Goal: Task Accomplishment & Management: Manage account settings

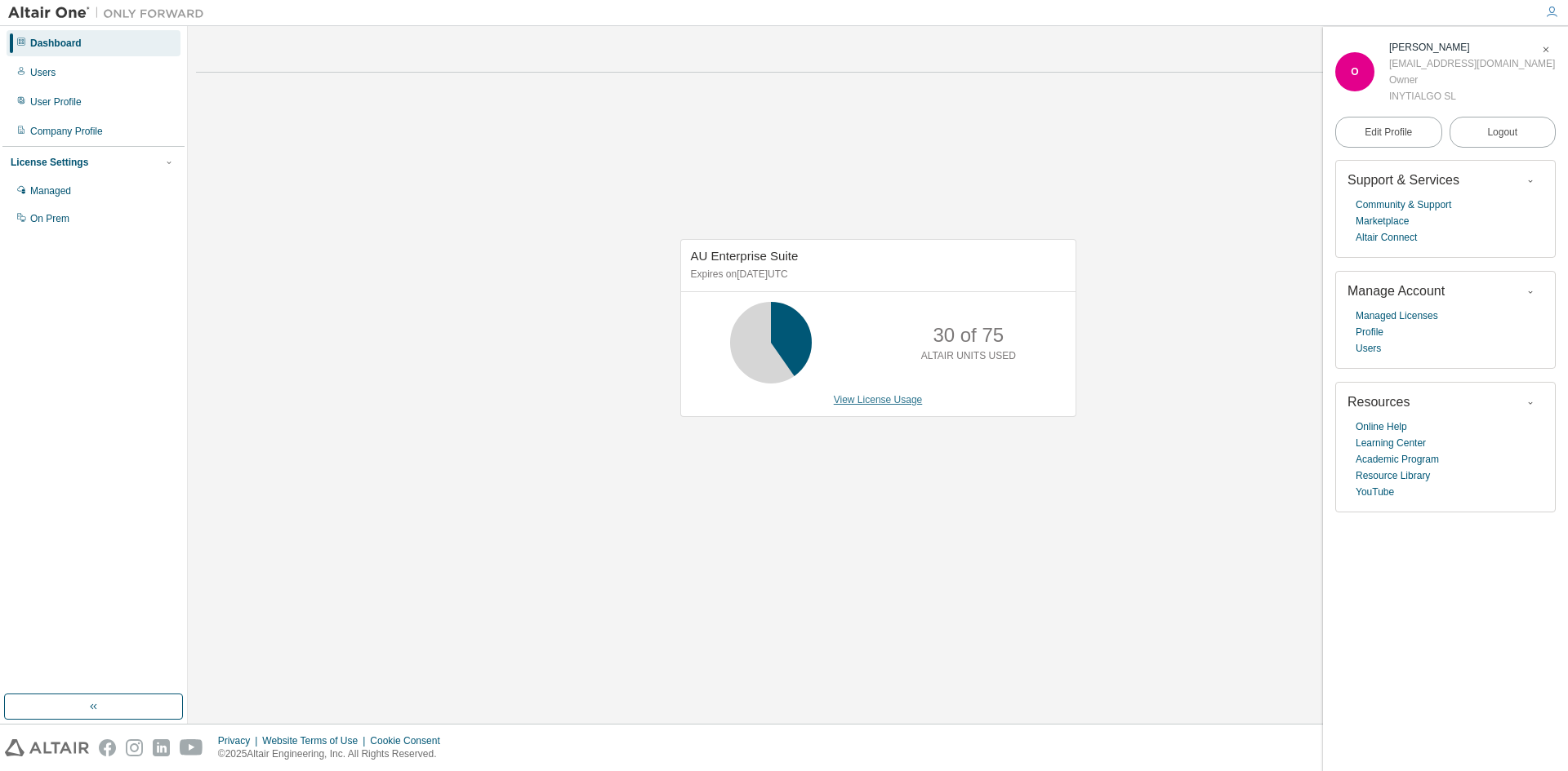
click at [856, 398] on link "View License Usage" at bounding box center [878, 400] width 89 height 12
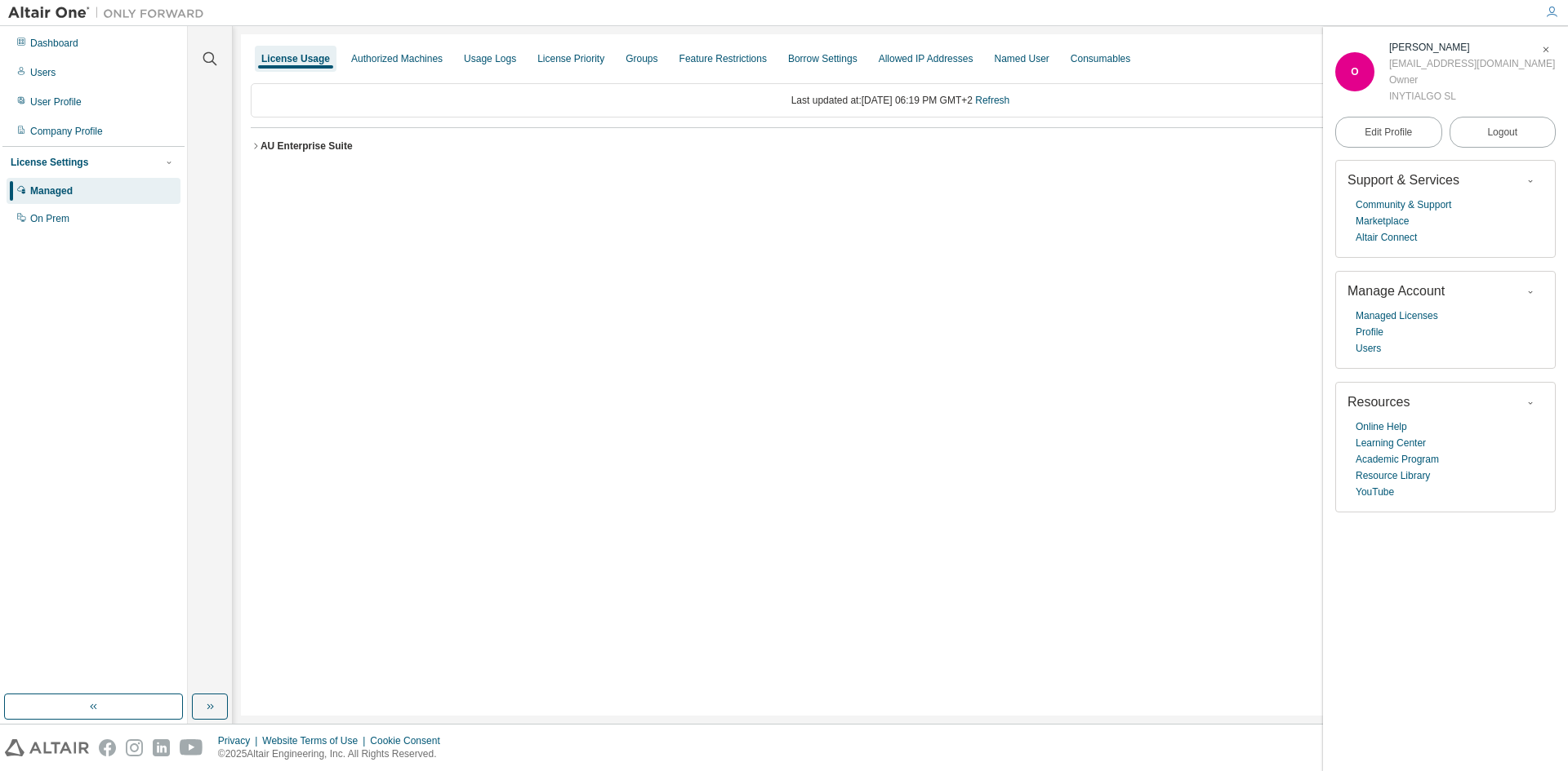
click at [268, 146] on div "AU Enterprise Suite" at bounding box center [306, 146] width 92 height 13
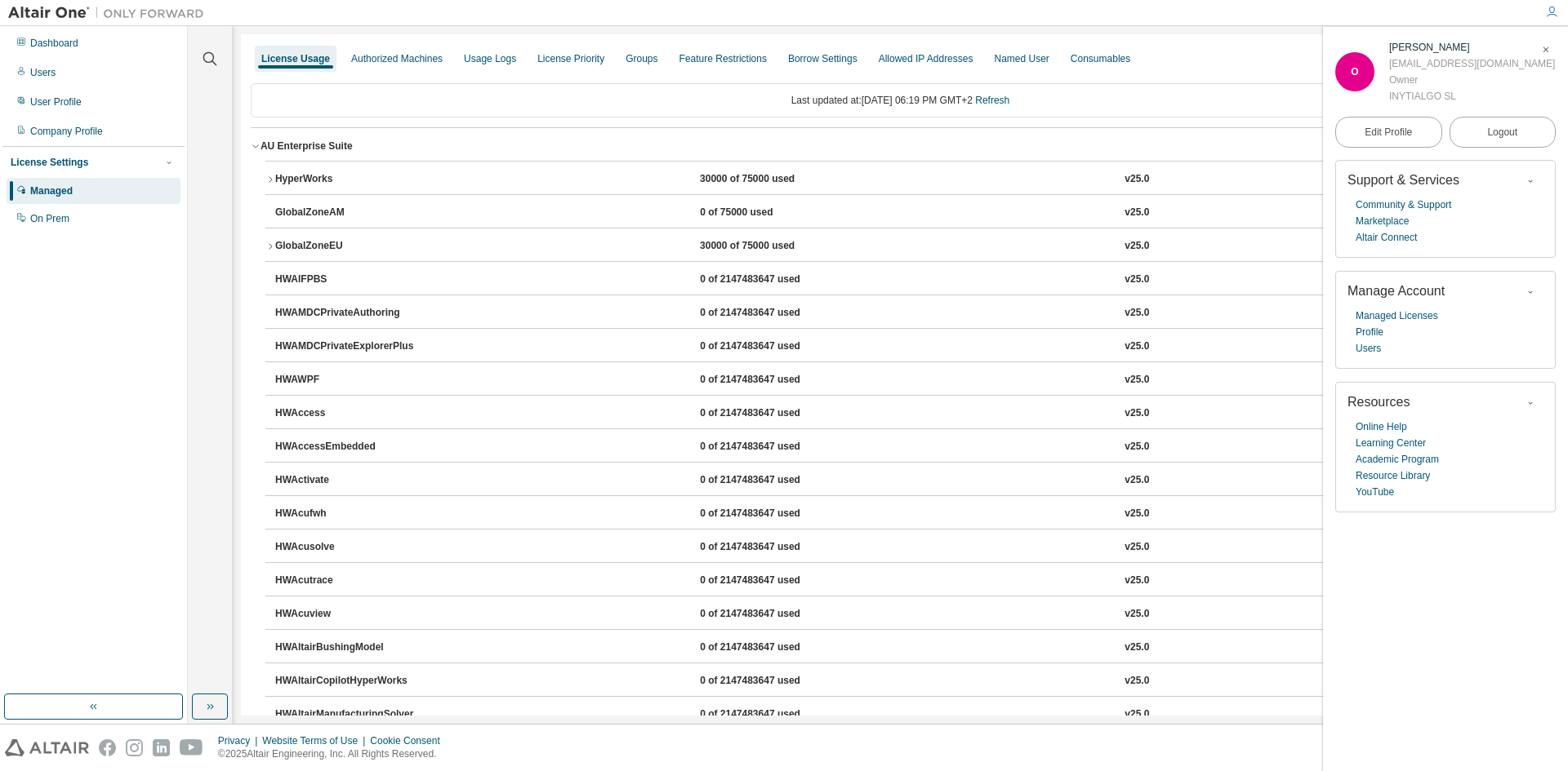
click at [1544, 47] on icon "button" at bounding box center [1546, 50] width 10 height 10
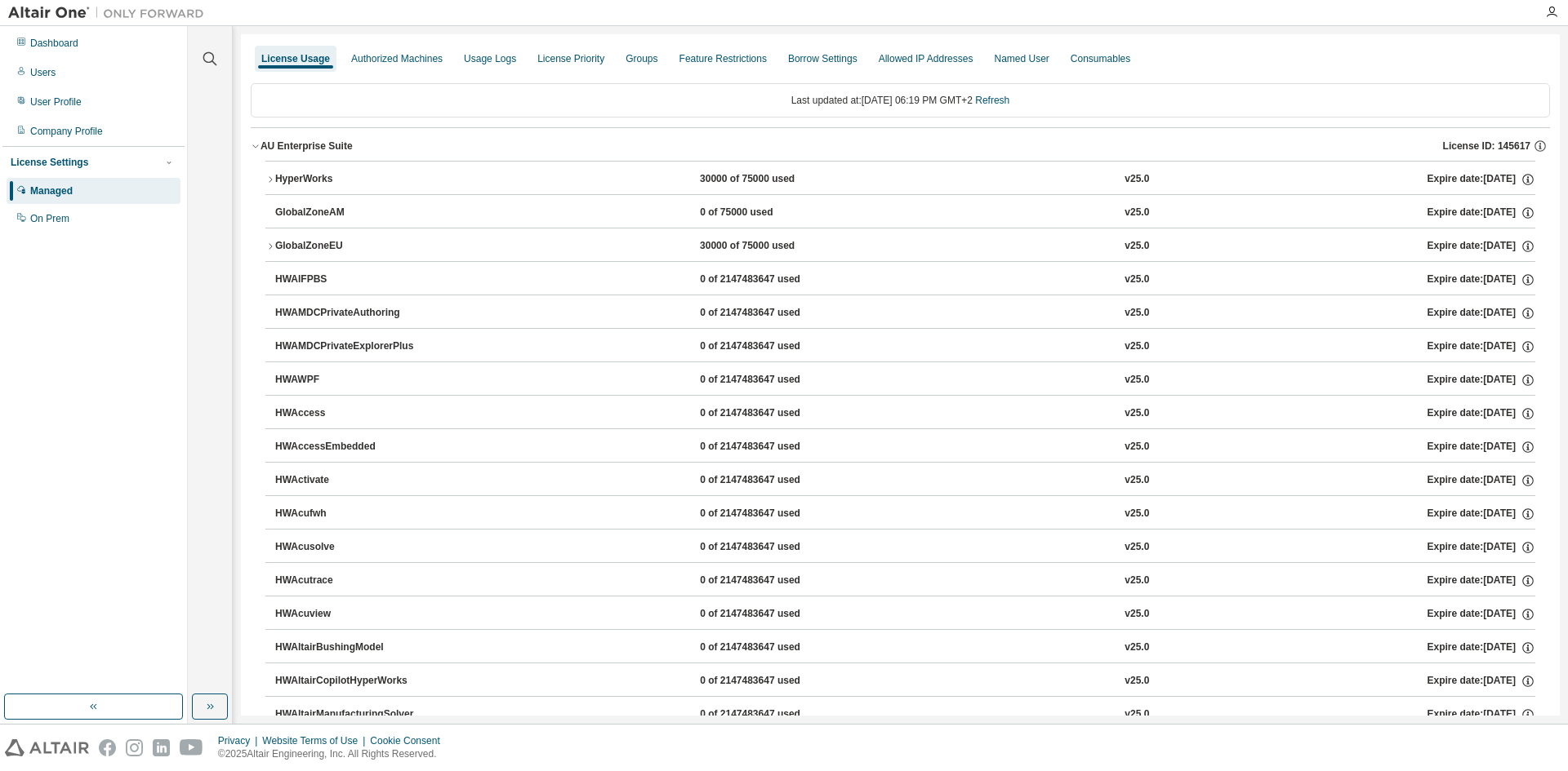
click at [317, 147] on div "AU Enterprise Suite" at bounding box center [306, 146] width 92 height 13
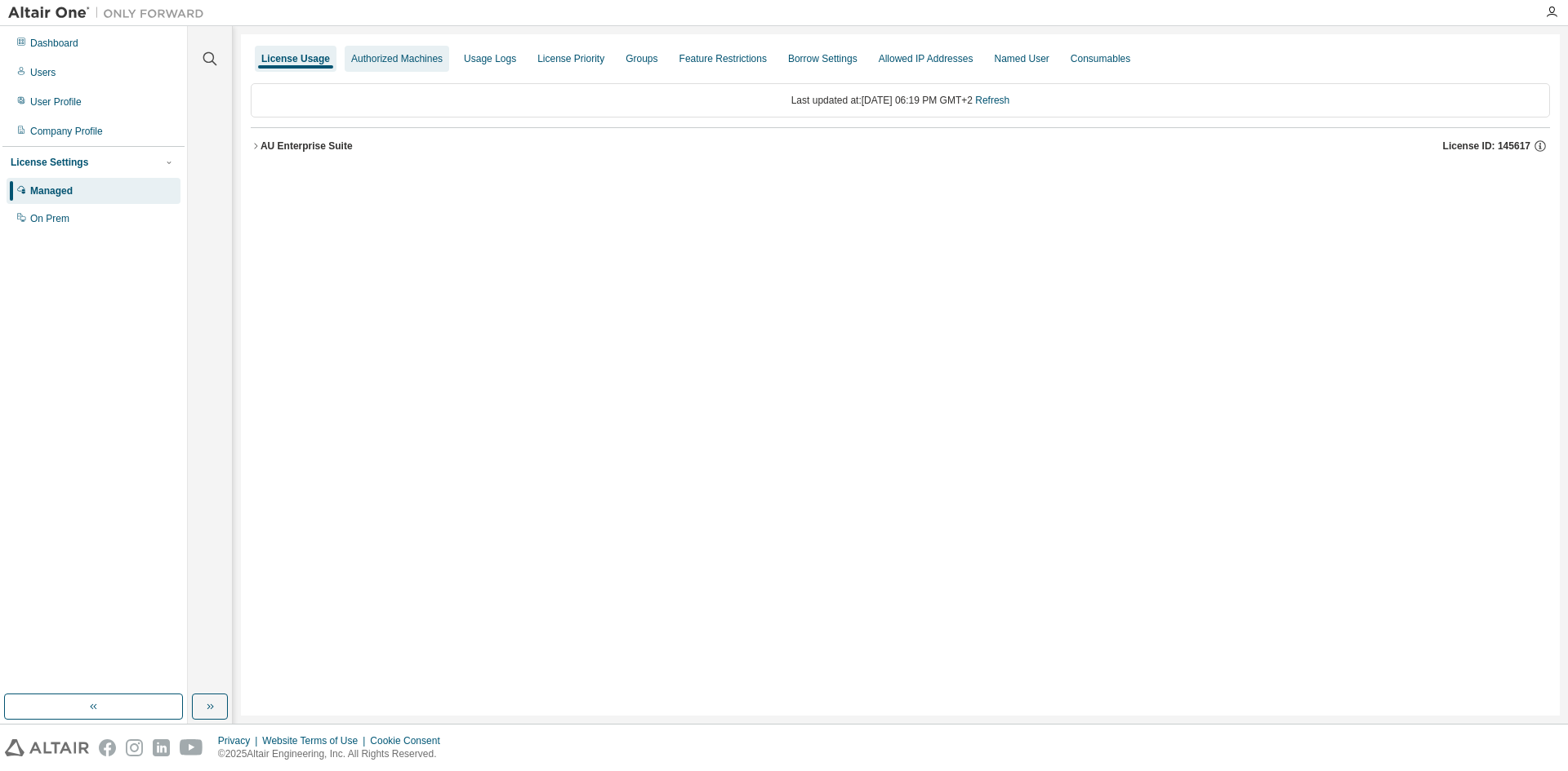
click at [422, 54] on div "Authorized Machines" at bounding box center [397, 59] width 91 height 13
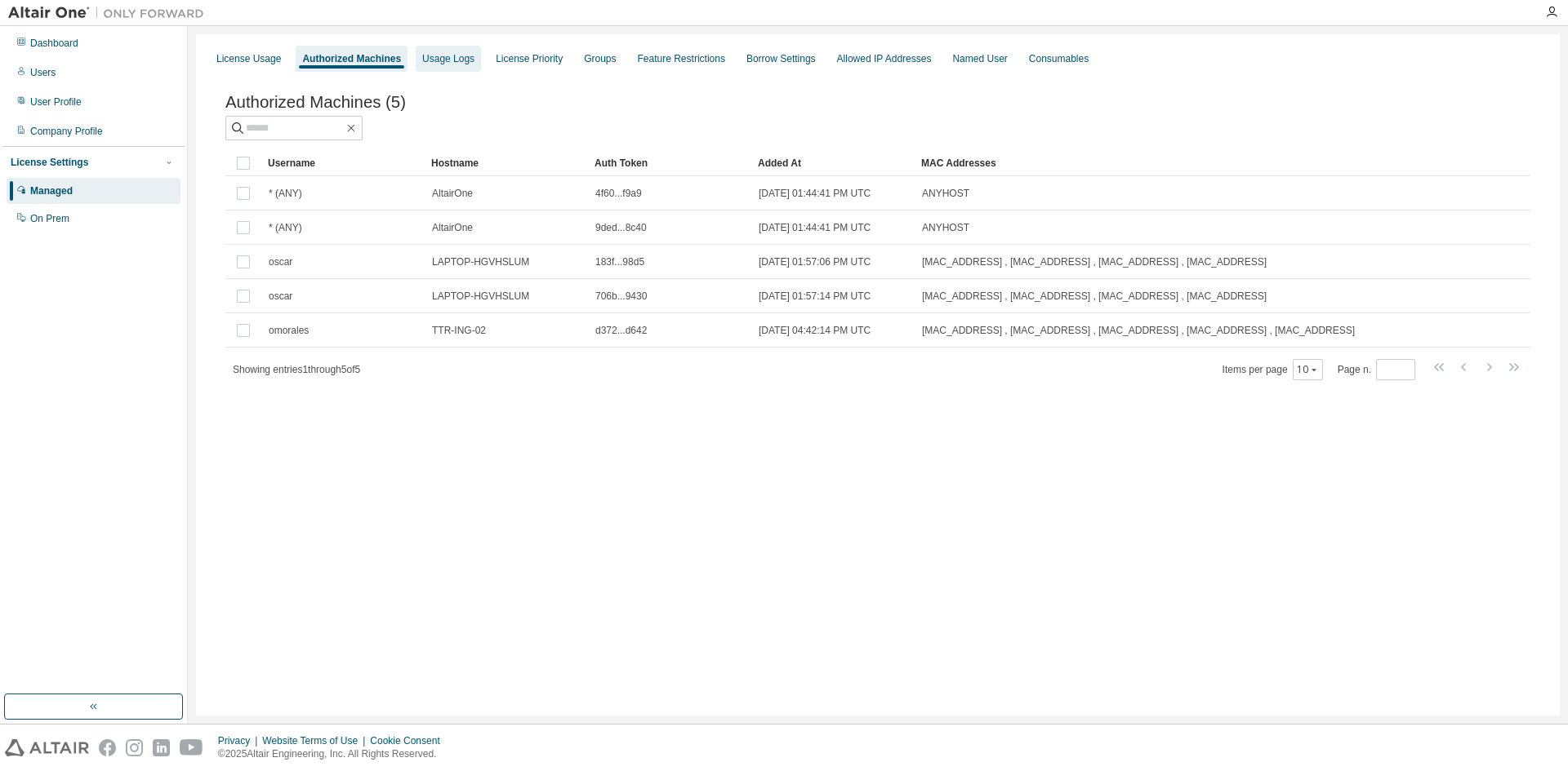
click at [453, 57] on div "Usage Logs" at bounding box center [448, 59] width 52 height 13
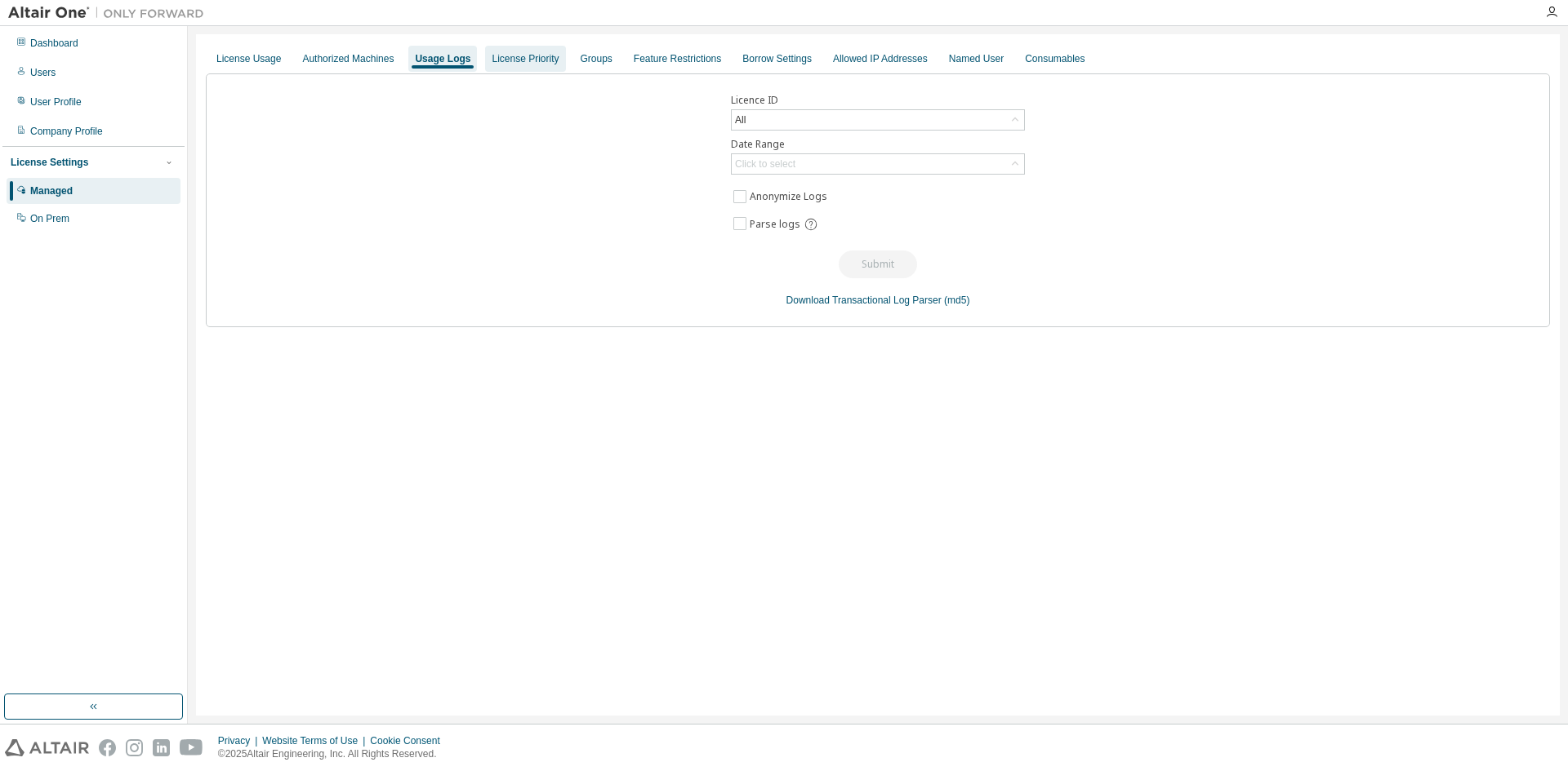
click at [512, 57] on div "License Priority" at bounding box center [525, 59] width 67 height 13
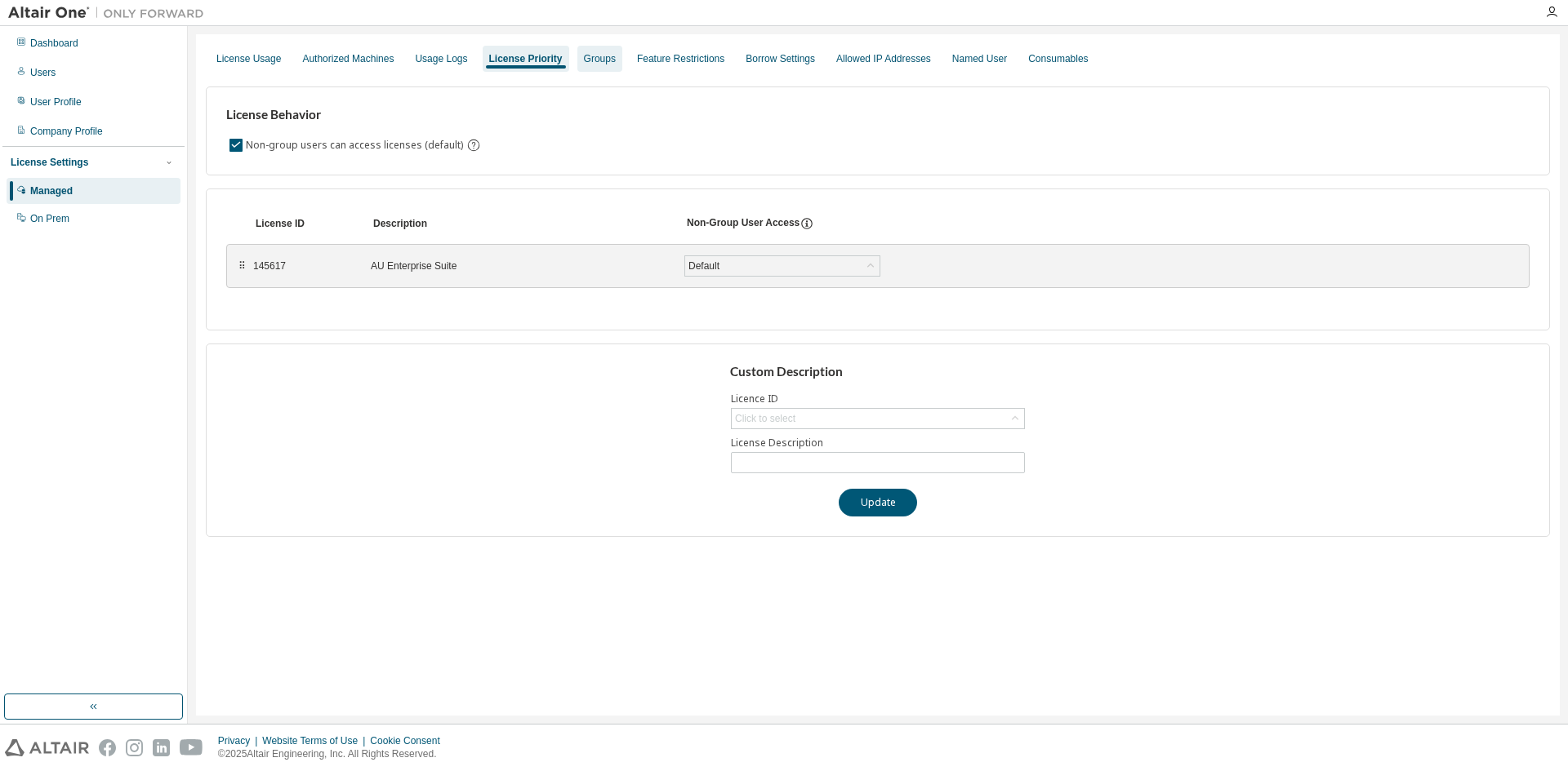
click at [577, 66] on div "Groups" at bounding box center [599, 58] width 45 height 26
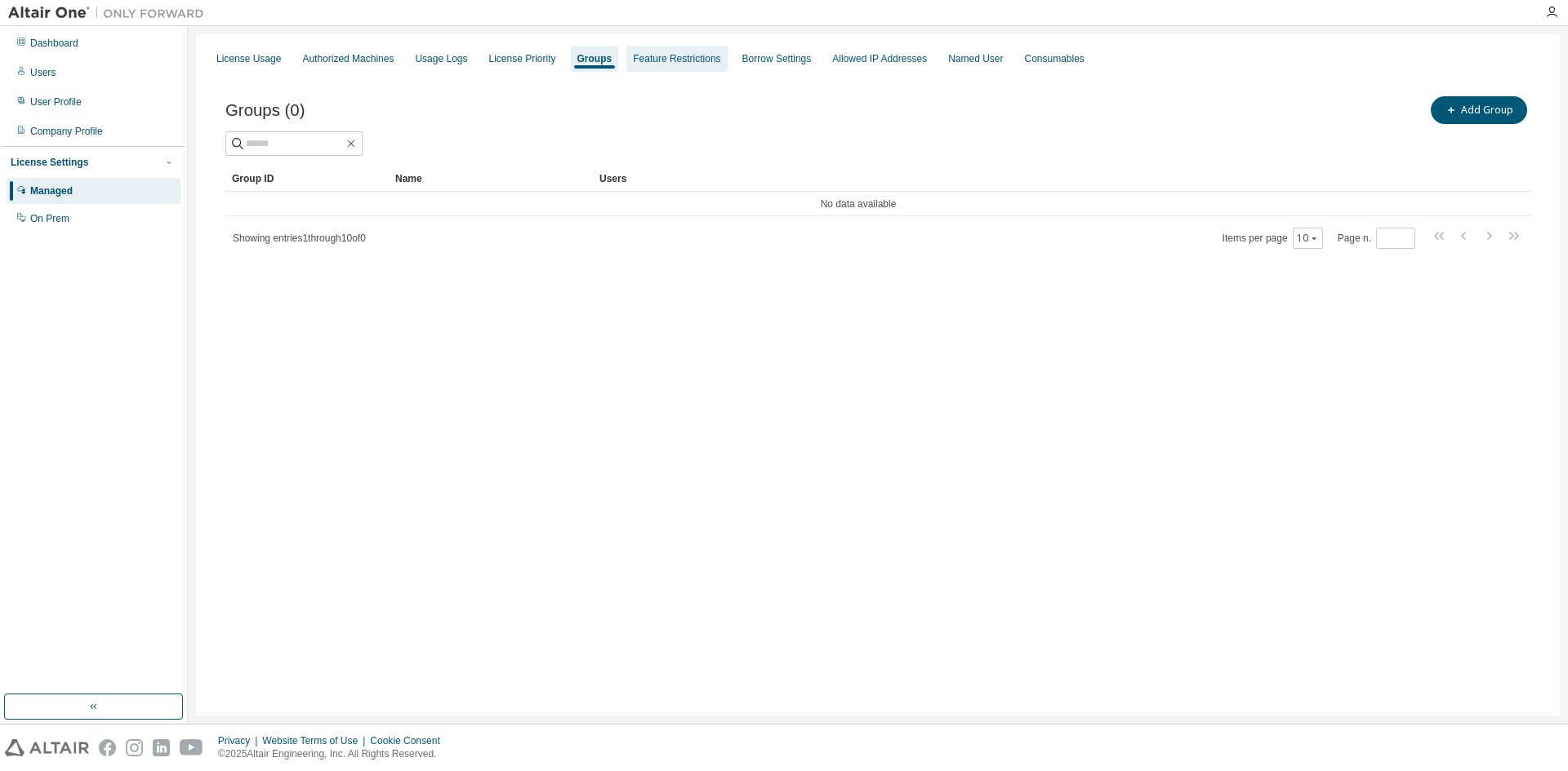
click at [664, 59] on div "Feature Restrictions" at bounding box center [676, 59] width 88 height 13
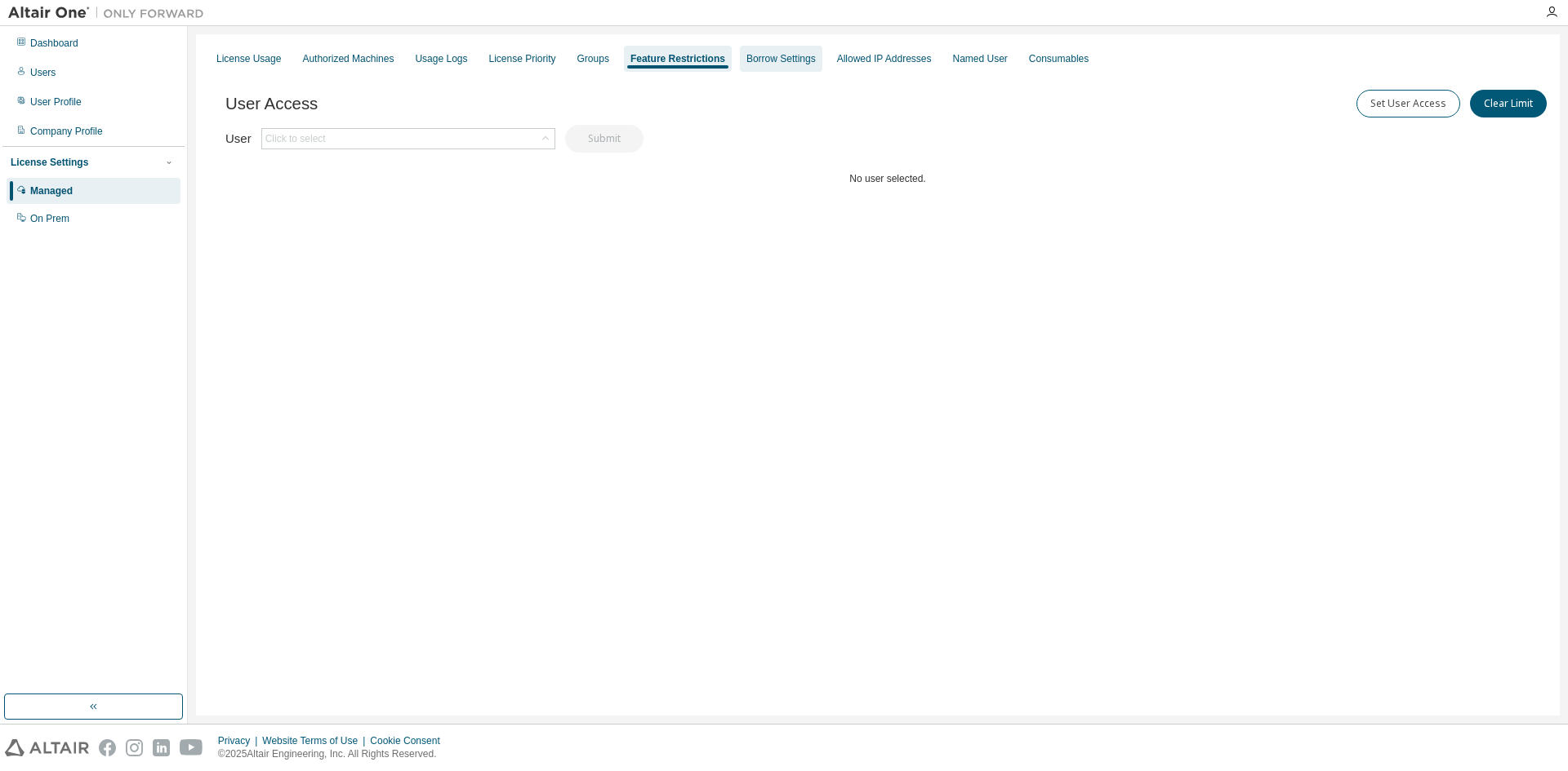
click at [775, 65] on div "Borrow Settings" at bounding box center [781, 58] width 83 height 26
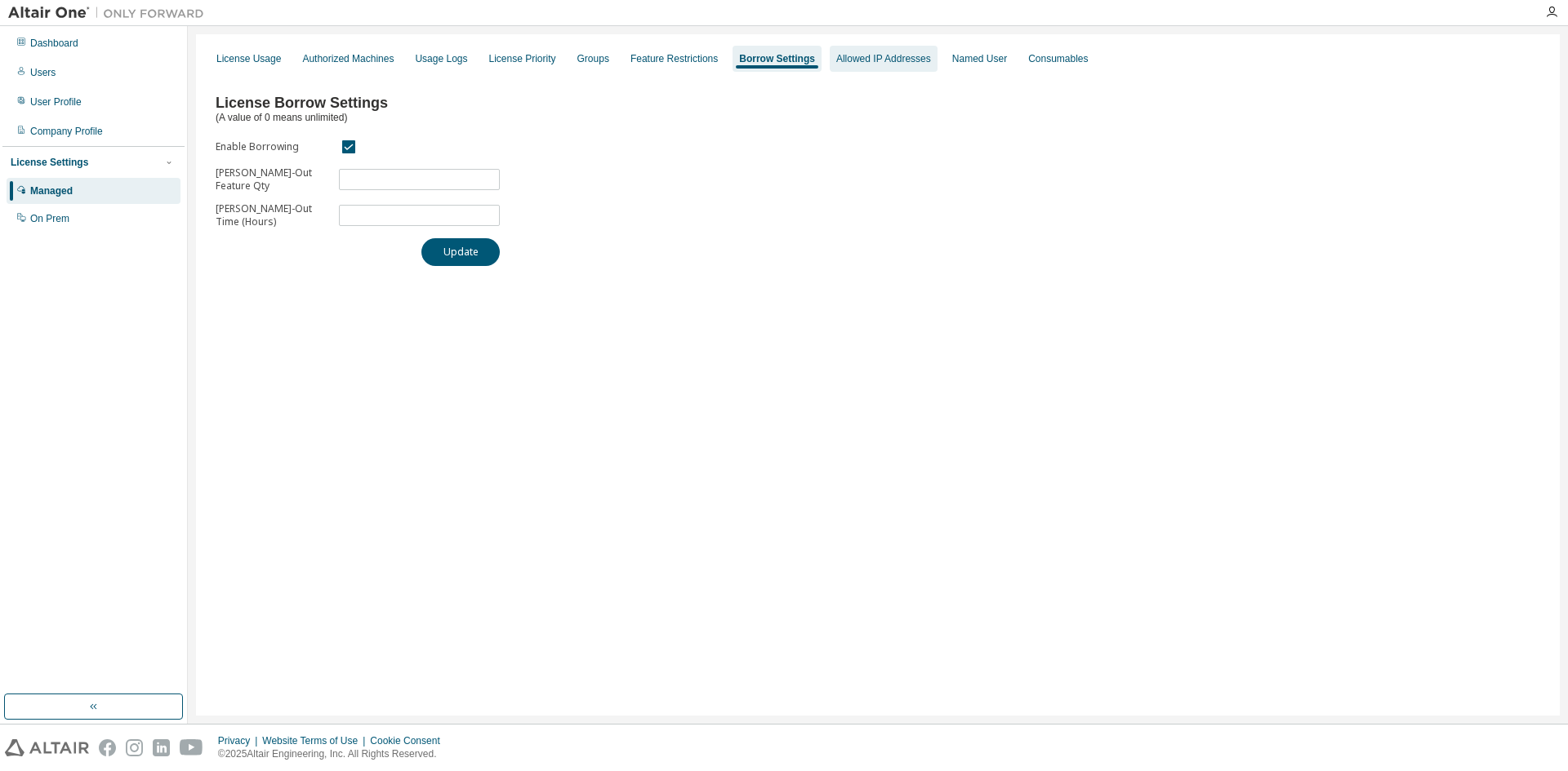
click at [836, 60] on div "Allowed IP Addresses" at bounding box center [883, 59] width 94 height 13
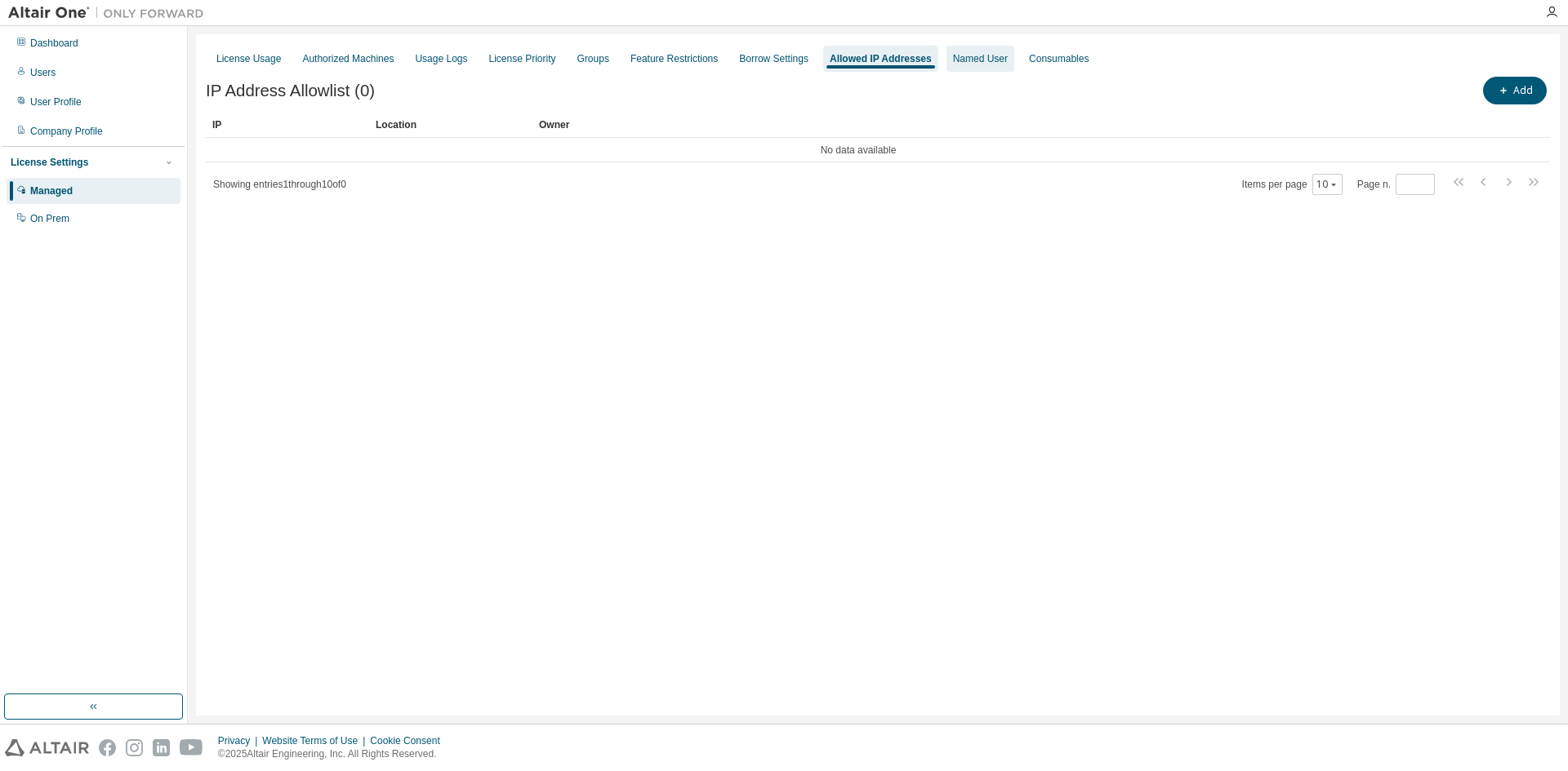
click at [979, 64] on div "Named User" at bounding box center [980, 59] width 55 height 13
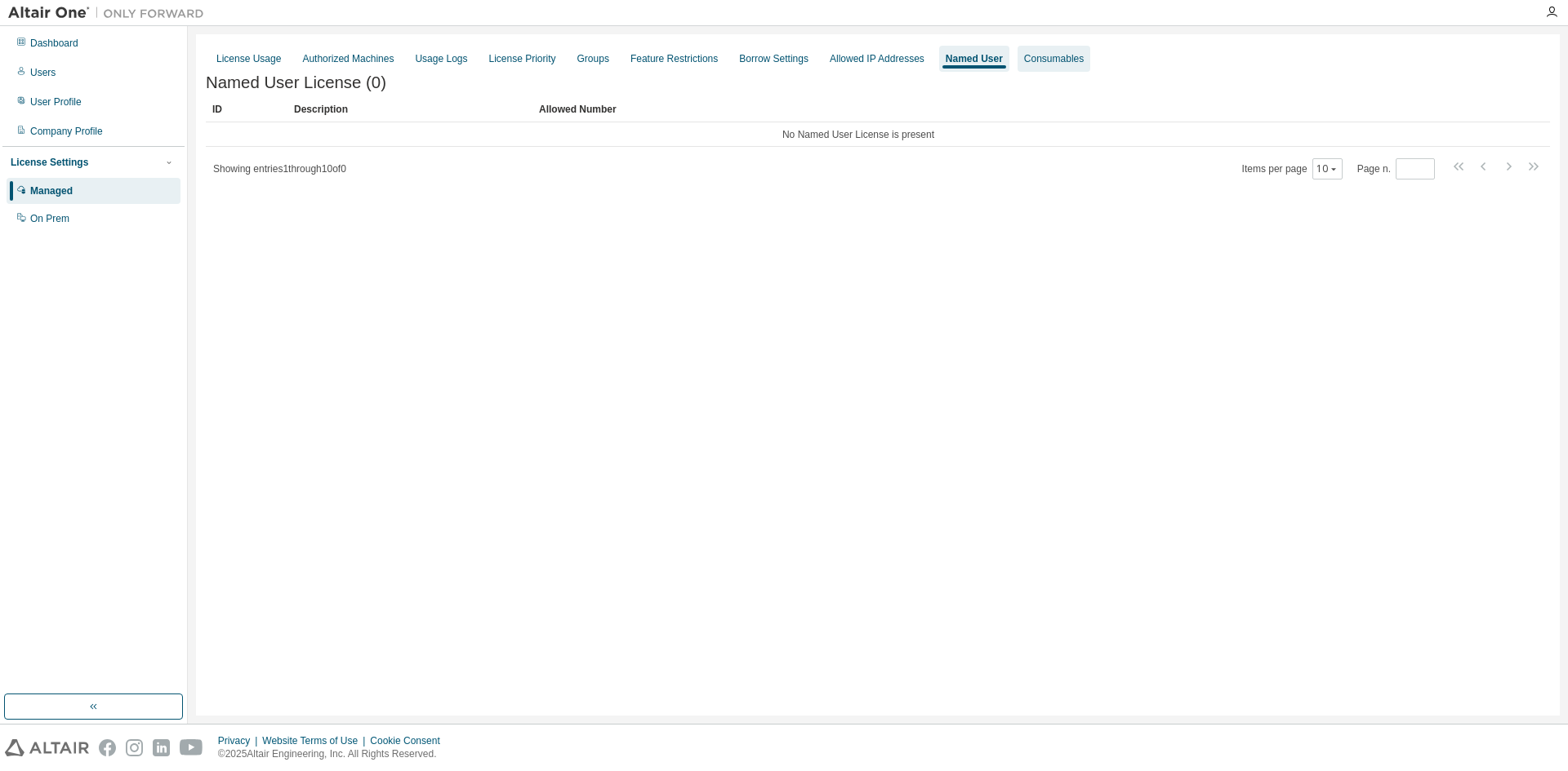
click at [1032, 63] on div "Consumables" at bounding box center [1054, 59] width 60 height 13
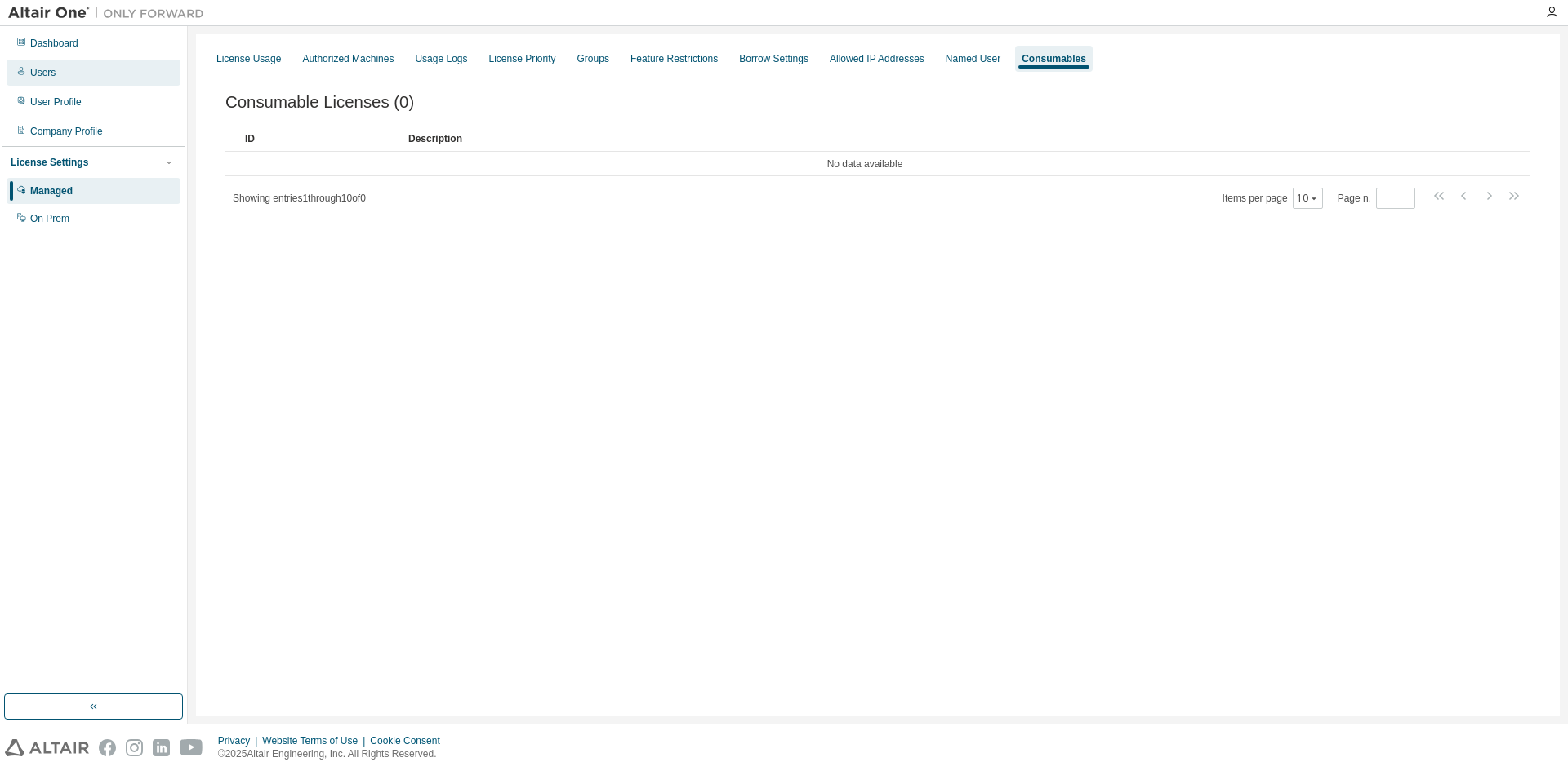
click at [67, 78] on div "Users" at bounding box center [93, 72] width 174 height 26
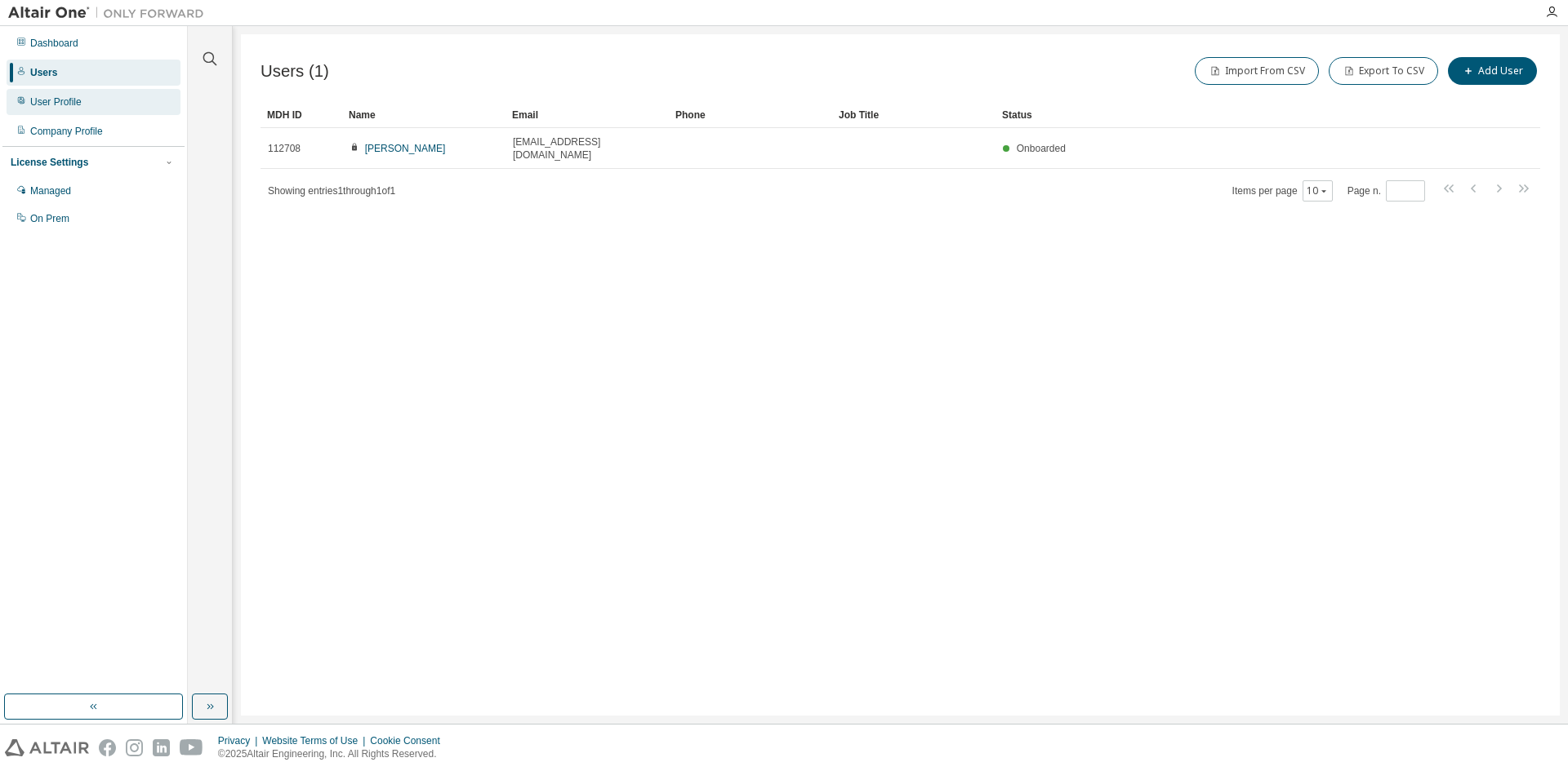
click at [57, 104] on div "User Profile" at bounding box center [55, 102] width 51 height 13
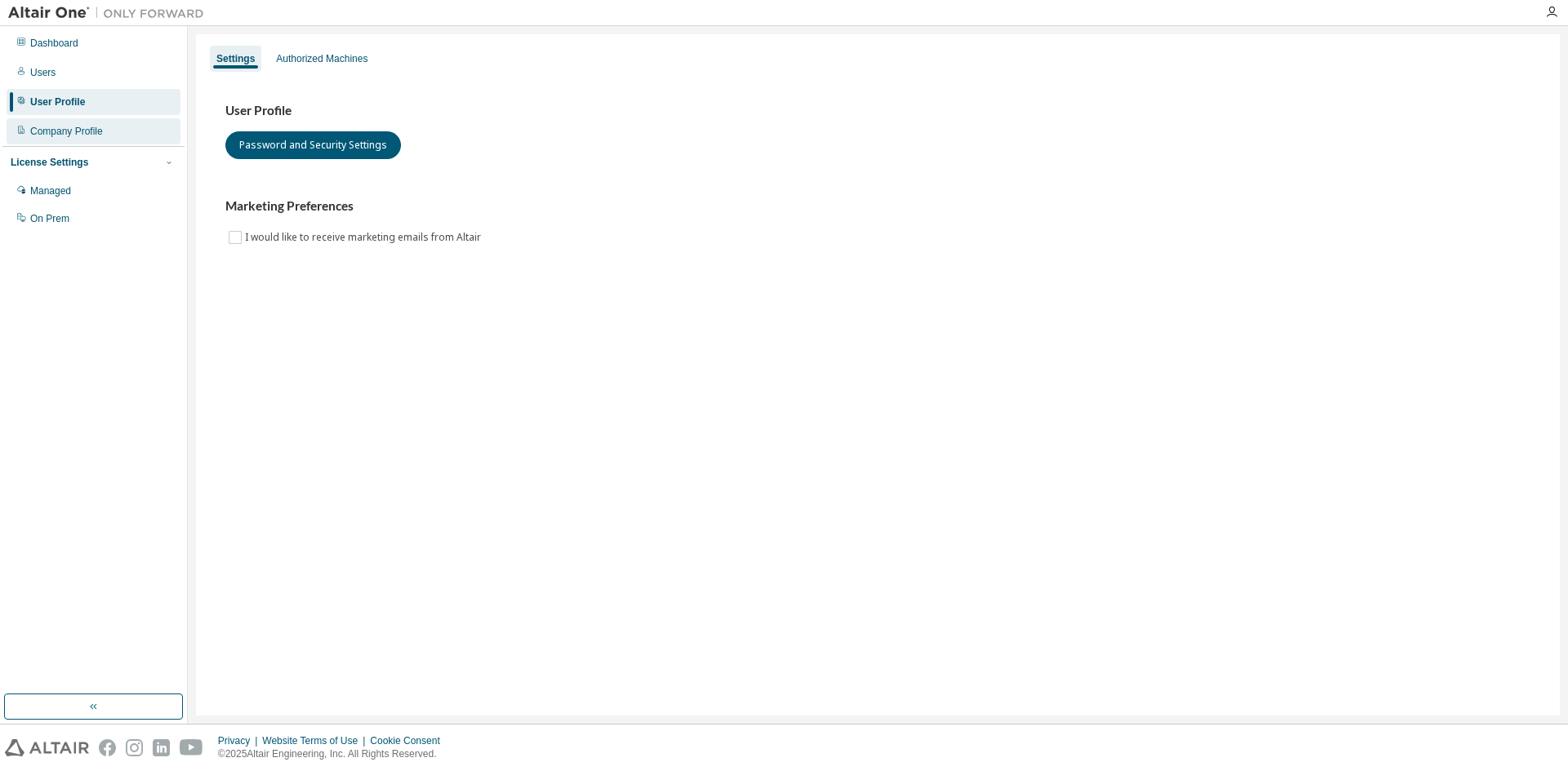
click at [64, 134] on div "Company Profile" at bounding box center [65, 132] width 72 height 13
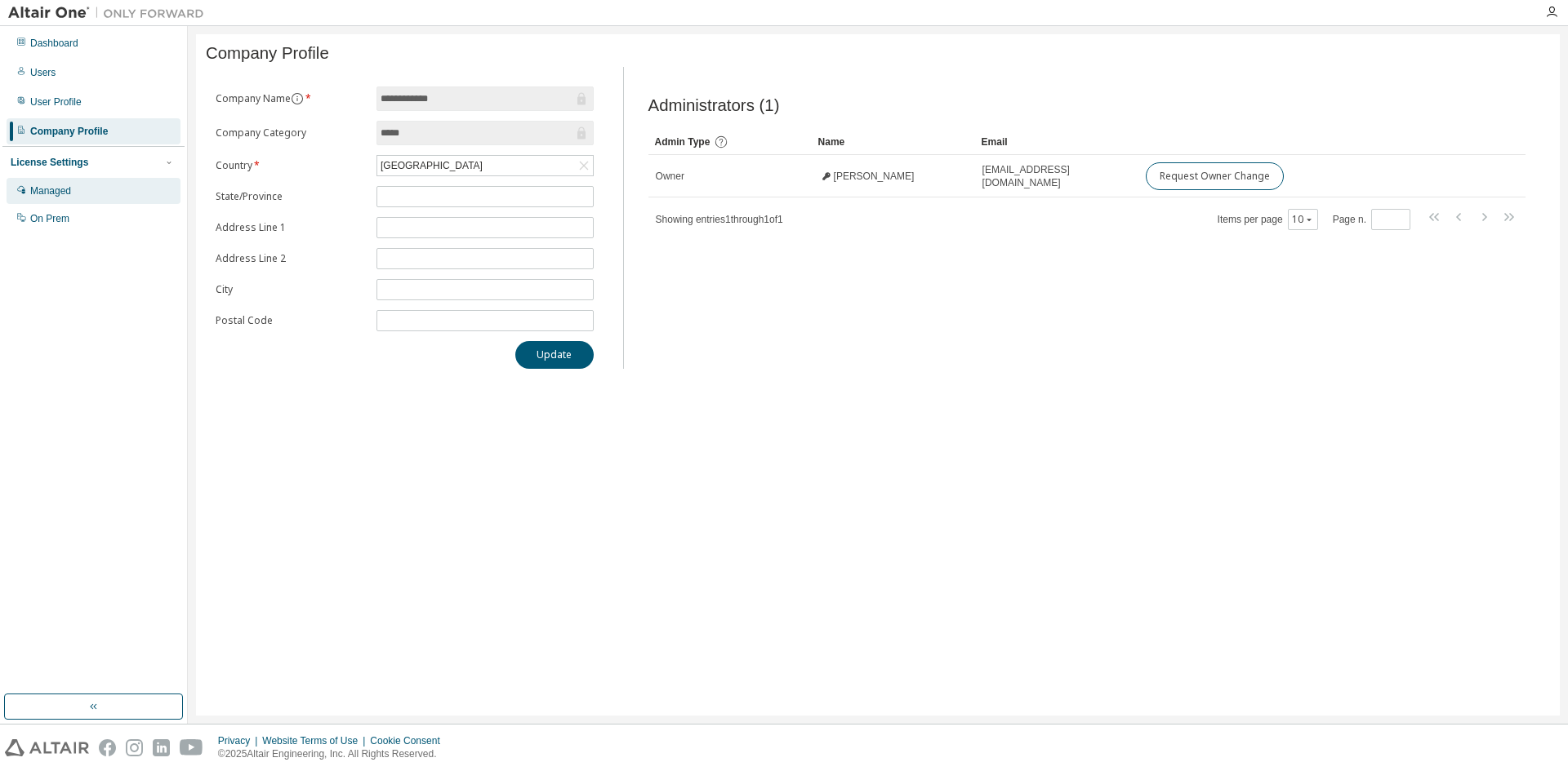
click at [60, 185] on div "Managed" at bounding box center [50, 192] width 40 height 13
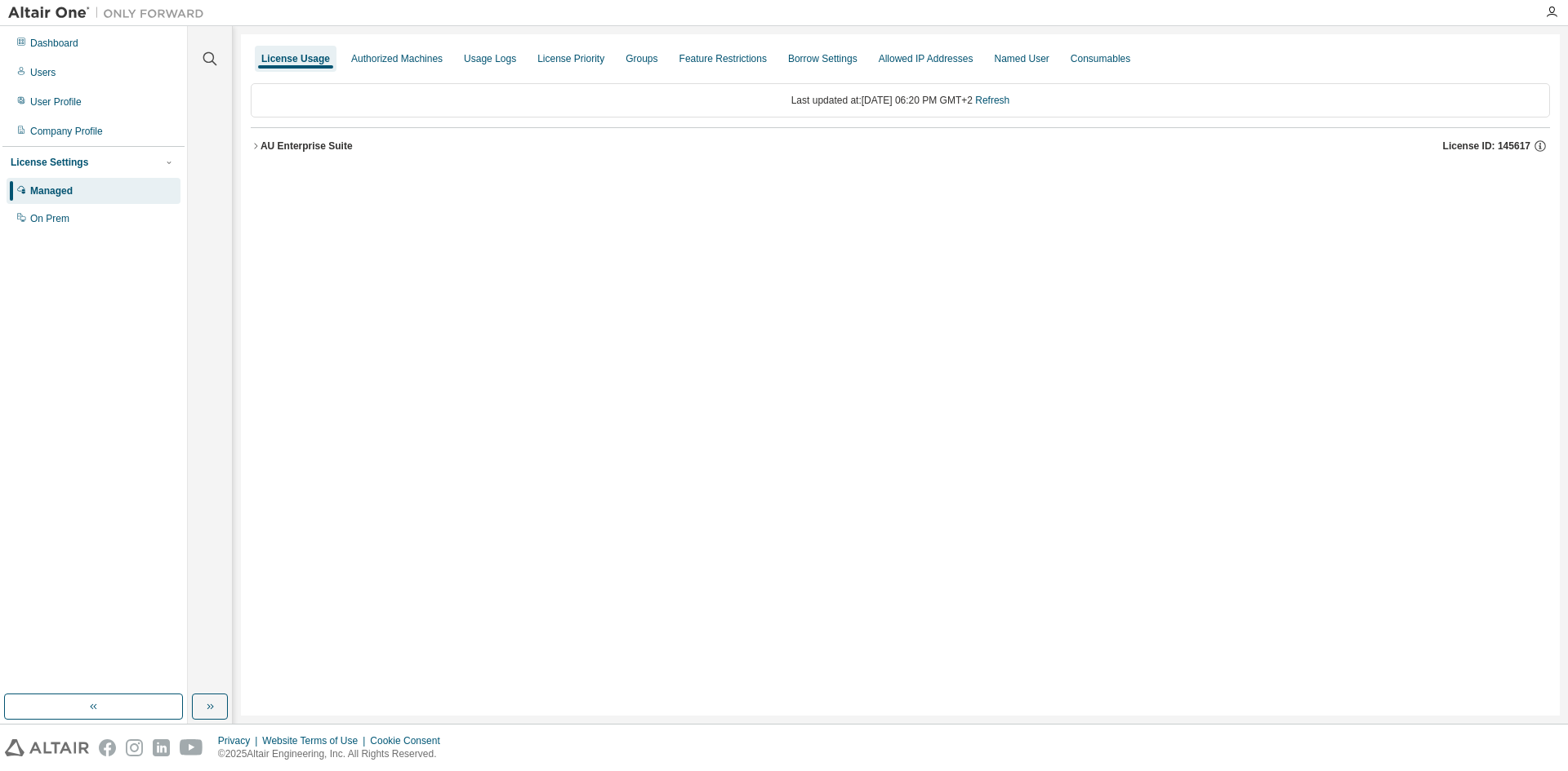
click at [341, 150] on div "AU Enterprise Suite" at bounding box center [306, 146] width 92 height 13
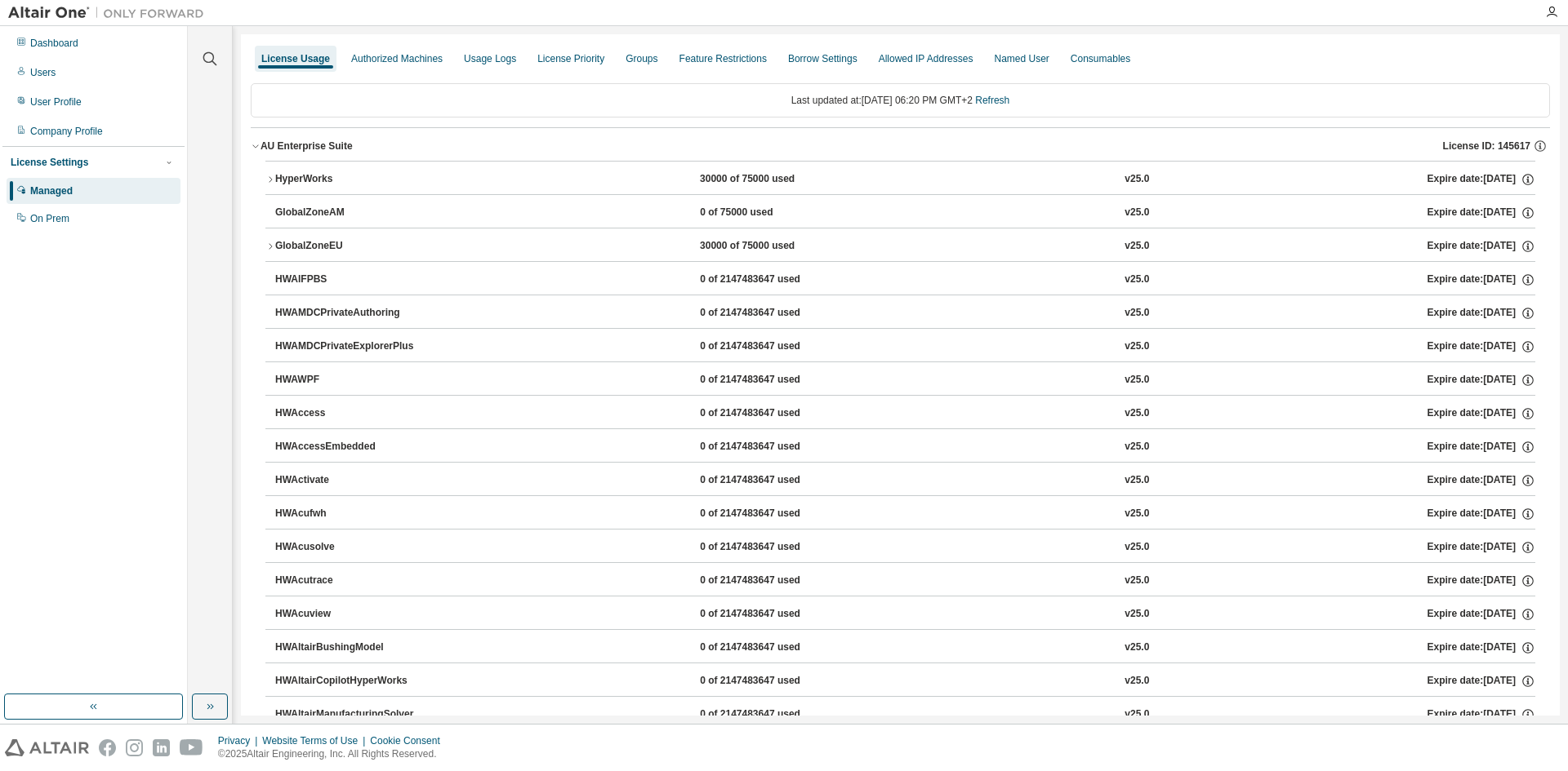
click at [339, 150] on div "AU Enterprise Suite" at bounding box center [306, 146] width 92 height 13
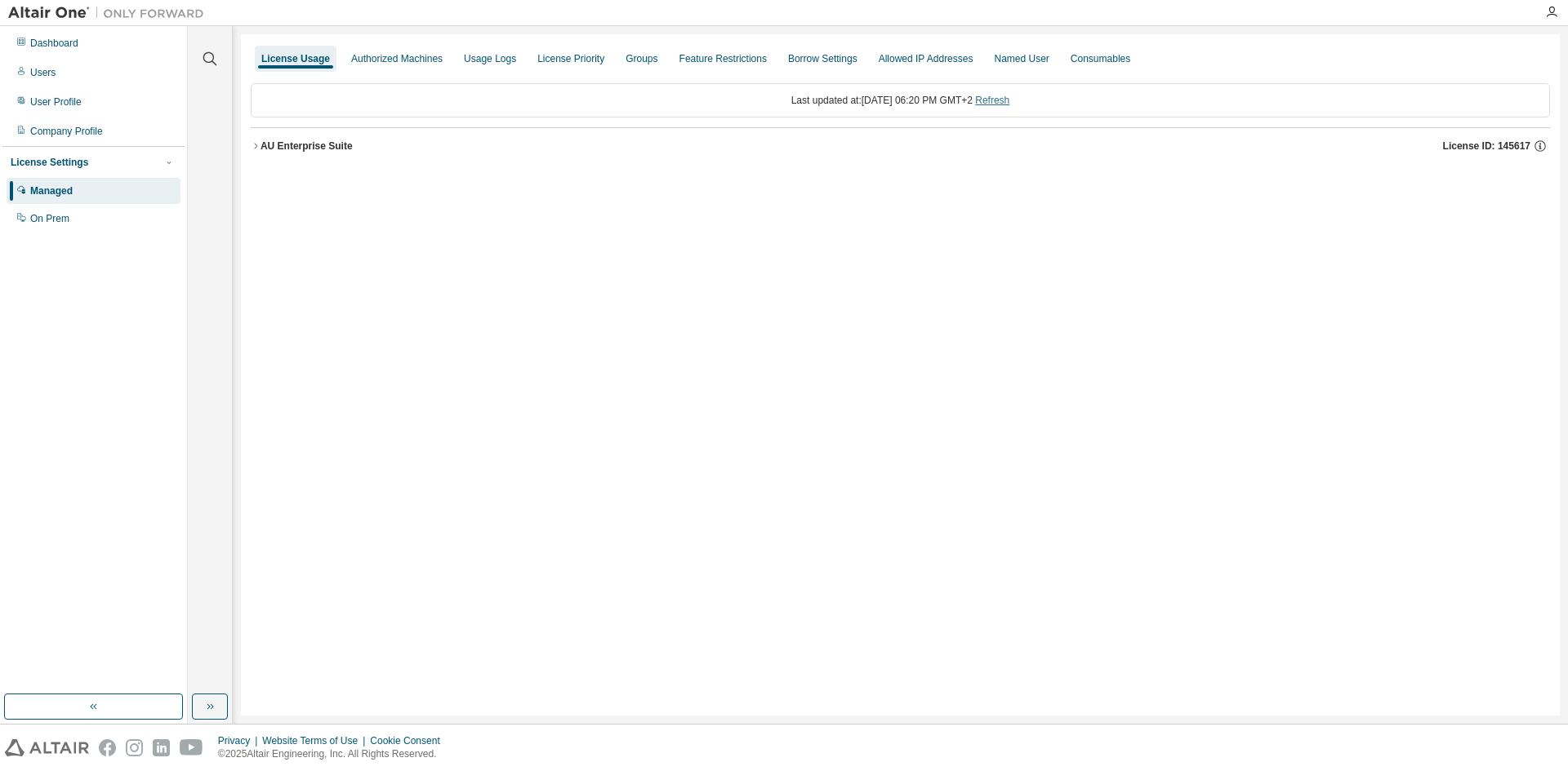
click at [1009, 102] on link "Refresh" at bounding box center [992, 100] width 35 height 12
click at [562, 59] on div "License Priority" at bounding box center [571, 59] width 67 height 13
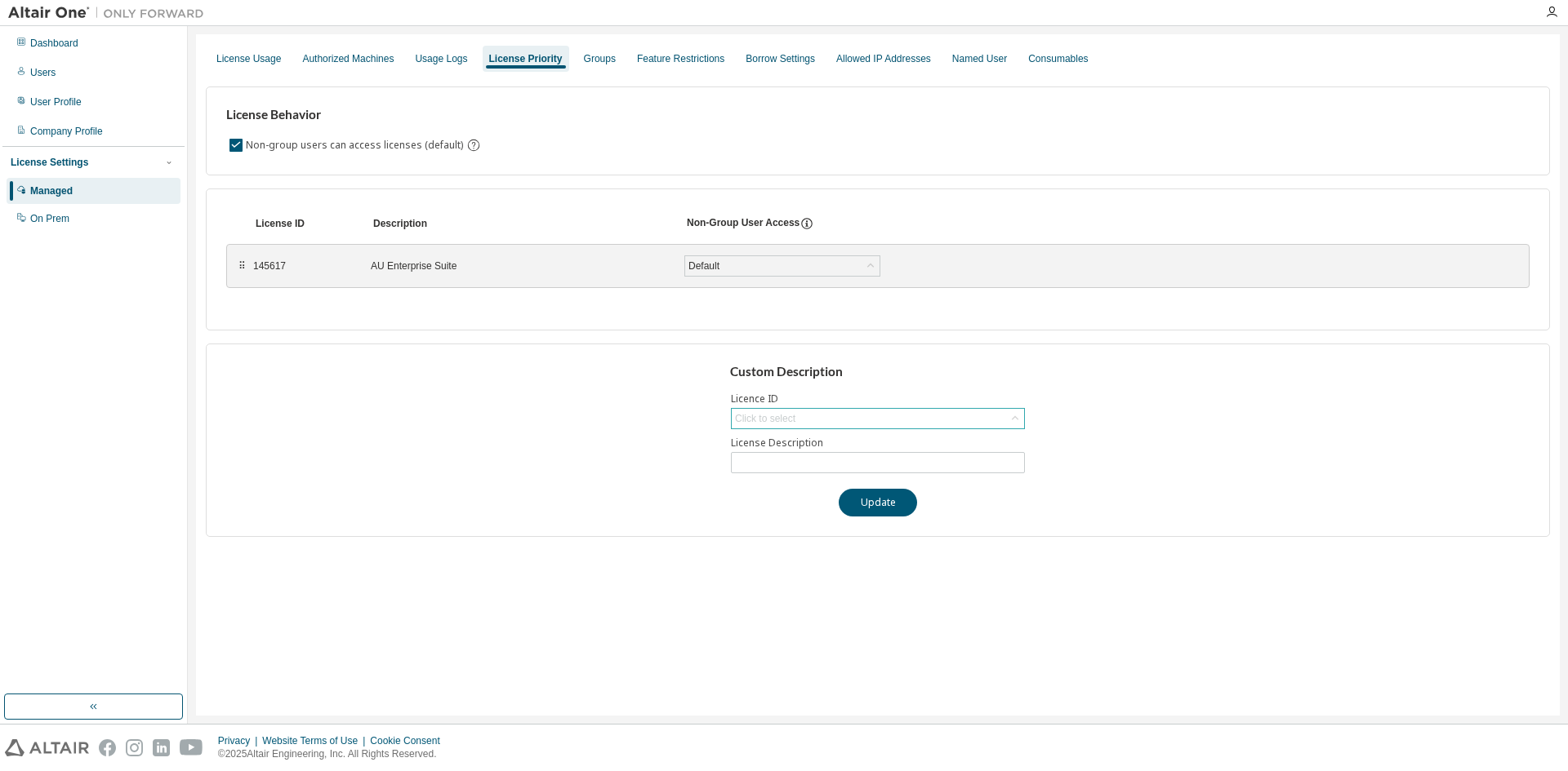
click at [793, 419] on div "Click to select" at bounding box center [765, 419] width 61 height 13
click at [788, 460] on li "145617 - AU Enterprise Suite" at bounding box center [877, 464] width 289 height 21
type input "**********"
click at [885, 507] on button "Update" at bounding box center [877, 502] width 78 height 28
click at [840, 265] on div "Default" at bounding box center [782, 266] width 195 height 19
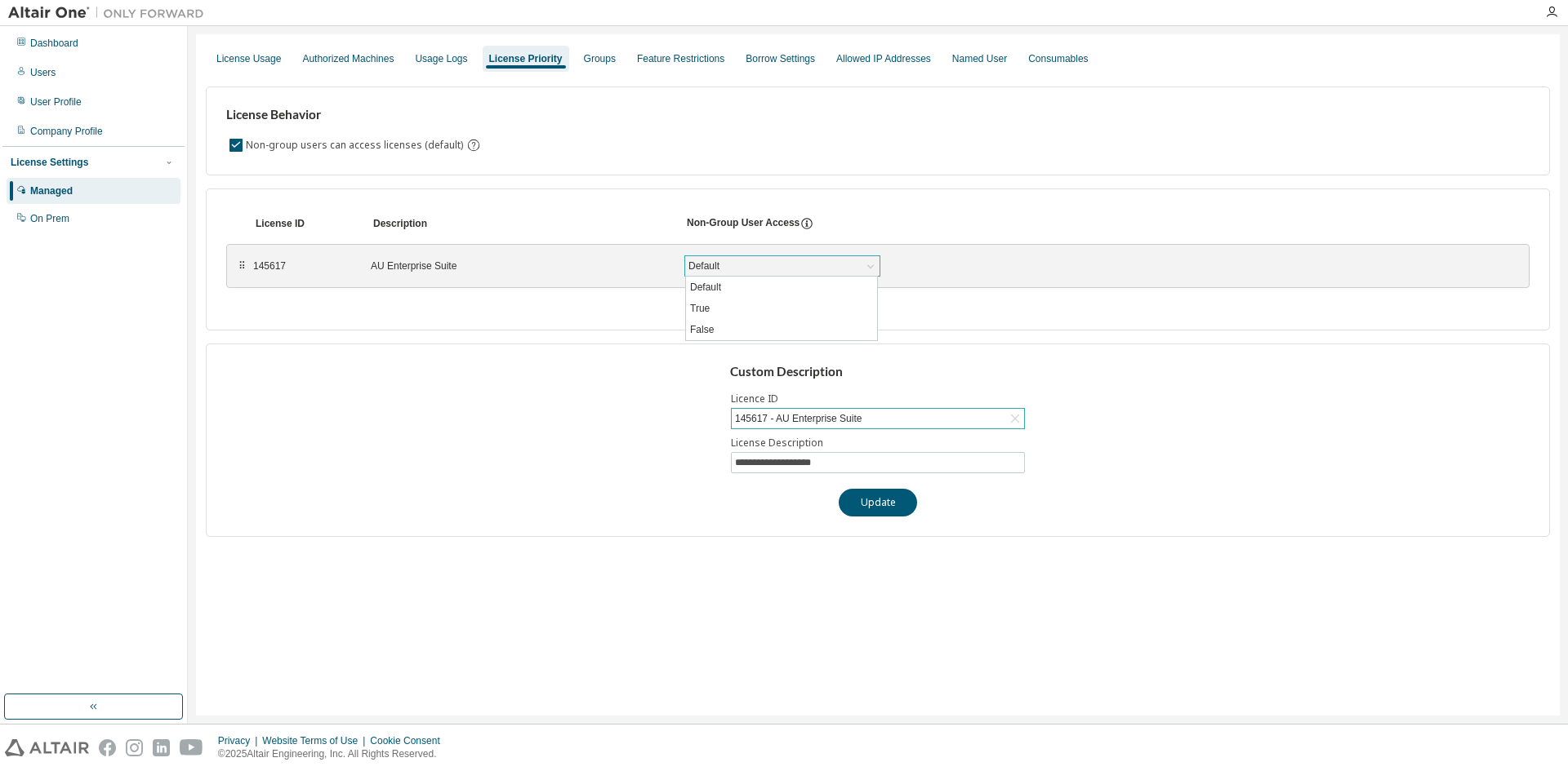
click at [840, 265] on div "Default" at bounding box center [782, 266] width 195 height 19
click at [240, 266] on div "⠿" at bounding box center [242, 267] width 10 height 13
click at [264, 268] on div "145617" at bounding box center [302, 267] width 98 height 13
click at [258, 62] on div "License Usage" at bounding box center [248, 59] width 65 height 13
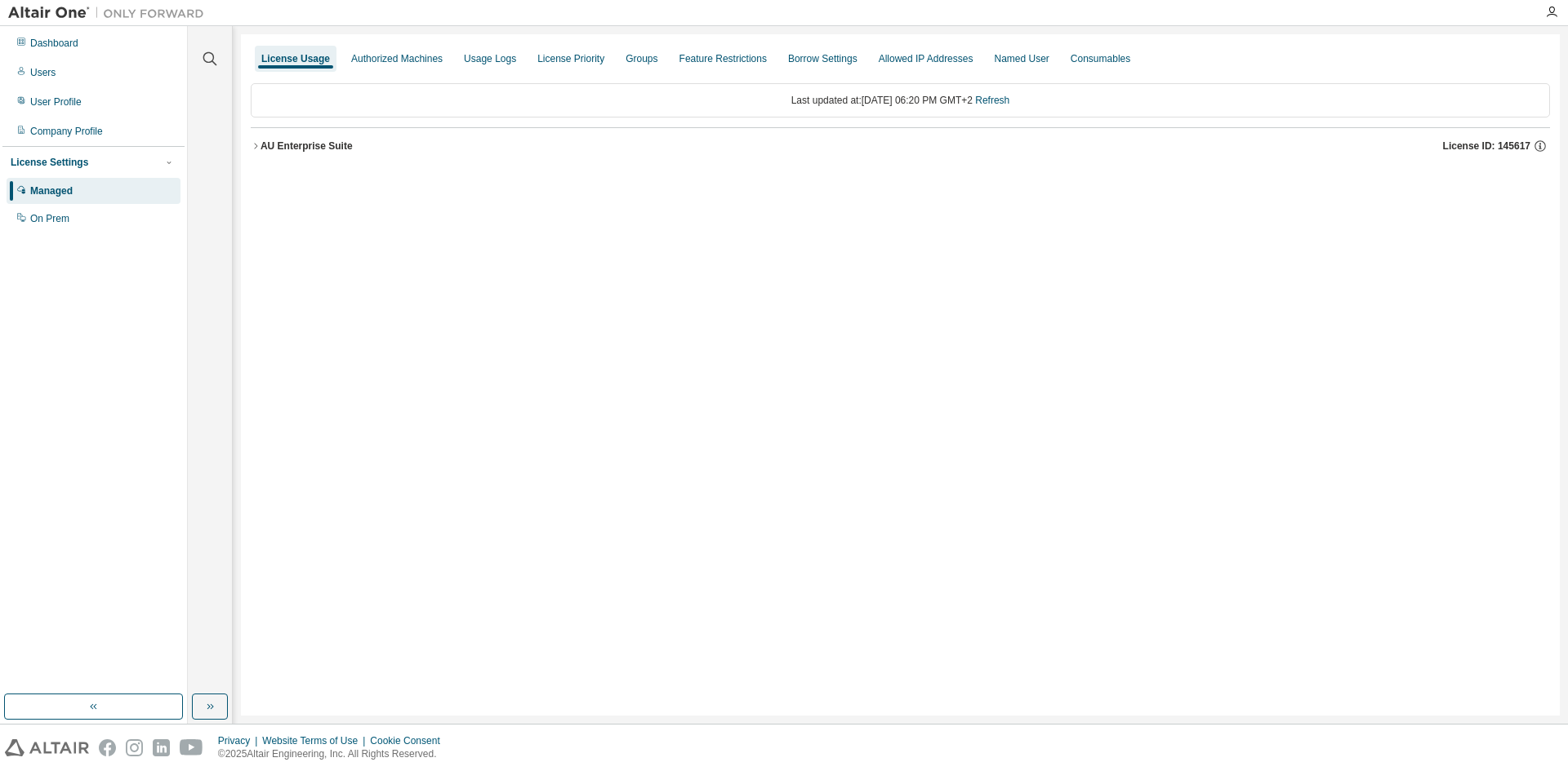
click at [298, 148] on div "AU Enterprise Suite" at bounding box center [306, 146] width 92 height 13
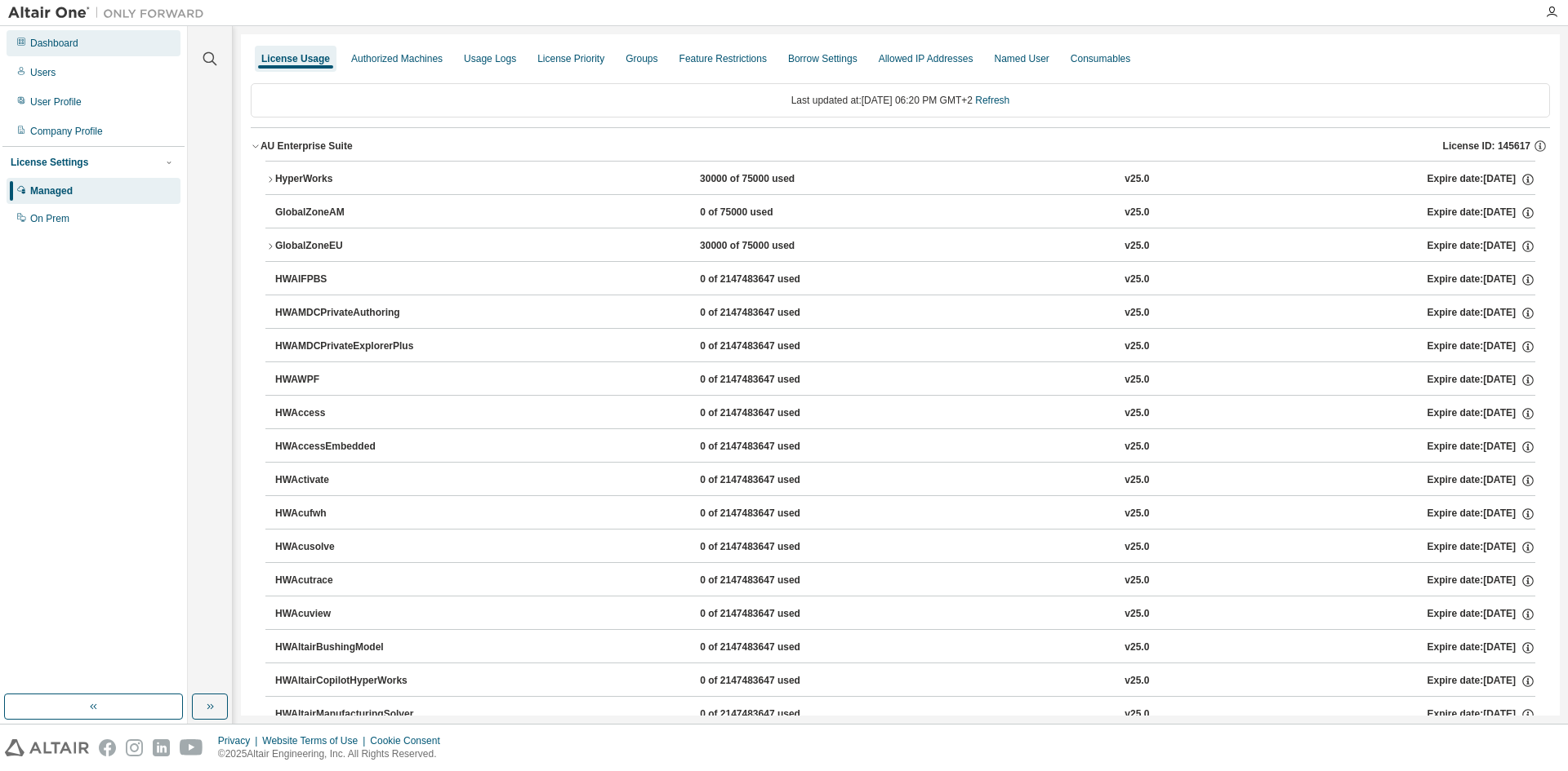
click at [62, 46] on div "Dashboard" at bounding box center [54, 43] width 48 height 13
